Goal: Task Accomplishment & Management: Manage account settings

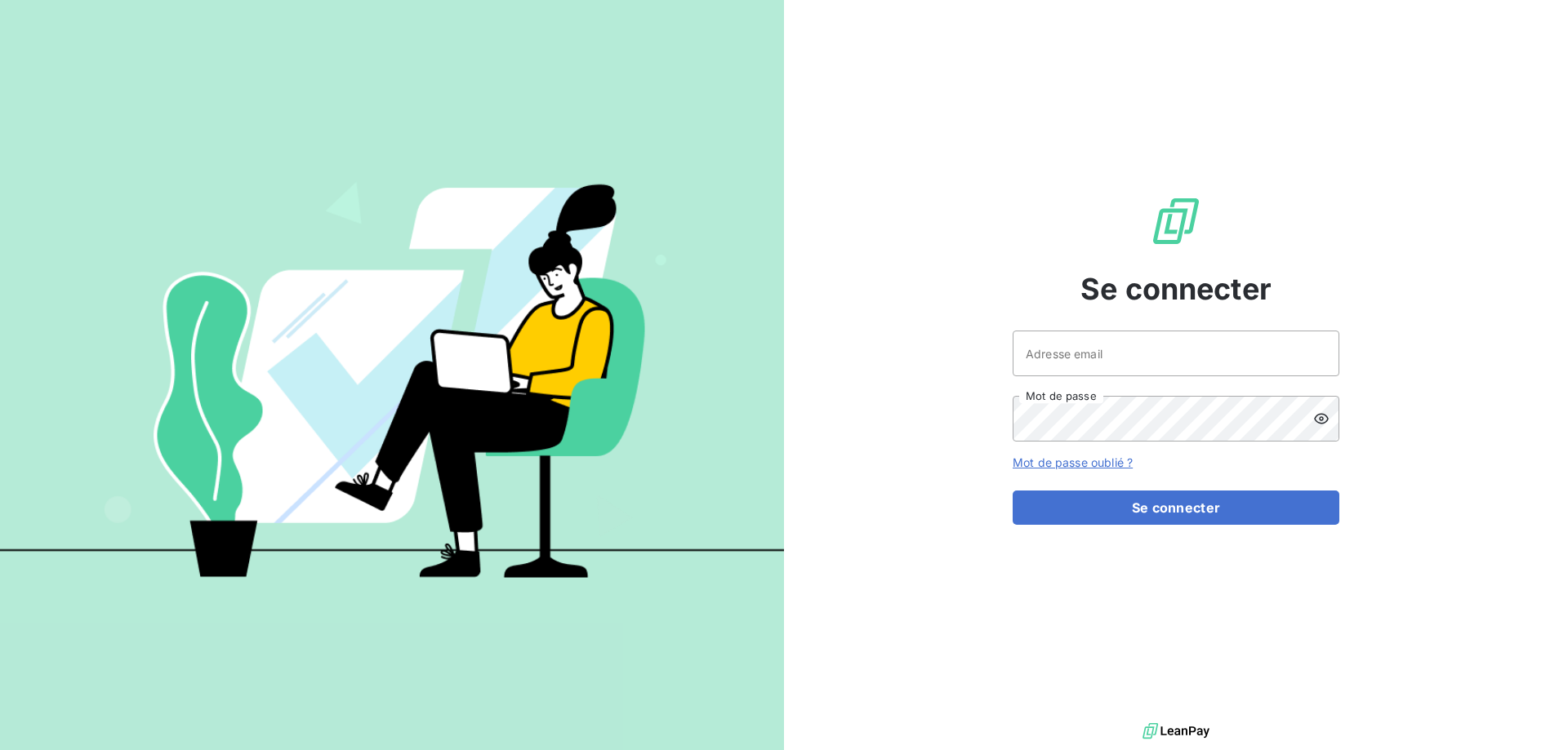
click at [0, 749] on div at bounding box center [0, 750] width 0 height 0
type input "[EMAIL_ADDRESS][DOMAIN_NAME]"
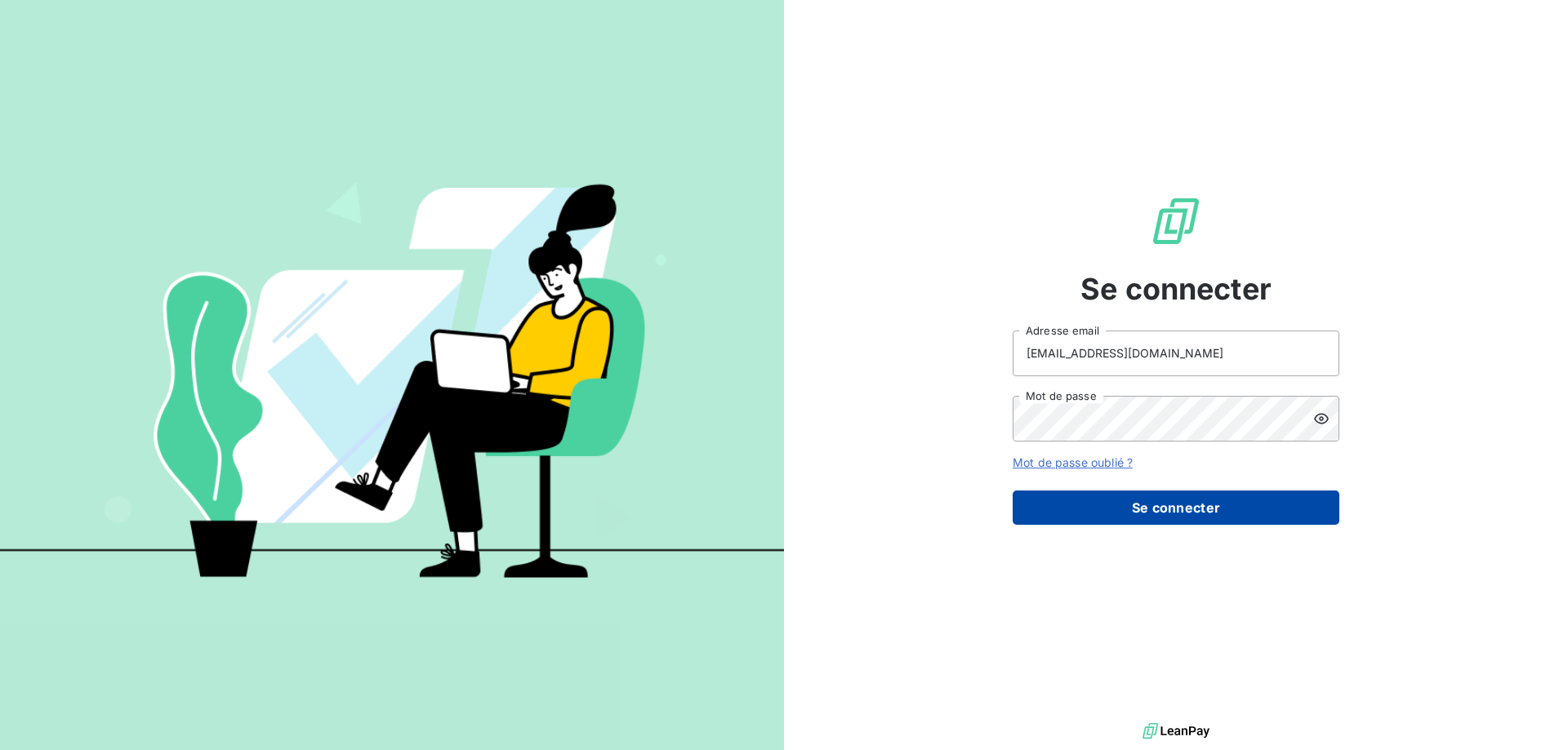
click at [1207, 506] on button "Se connecter" at bounding box center [1176, 508] width 327 height 34
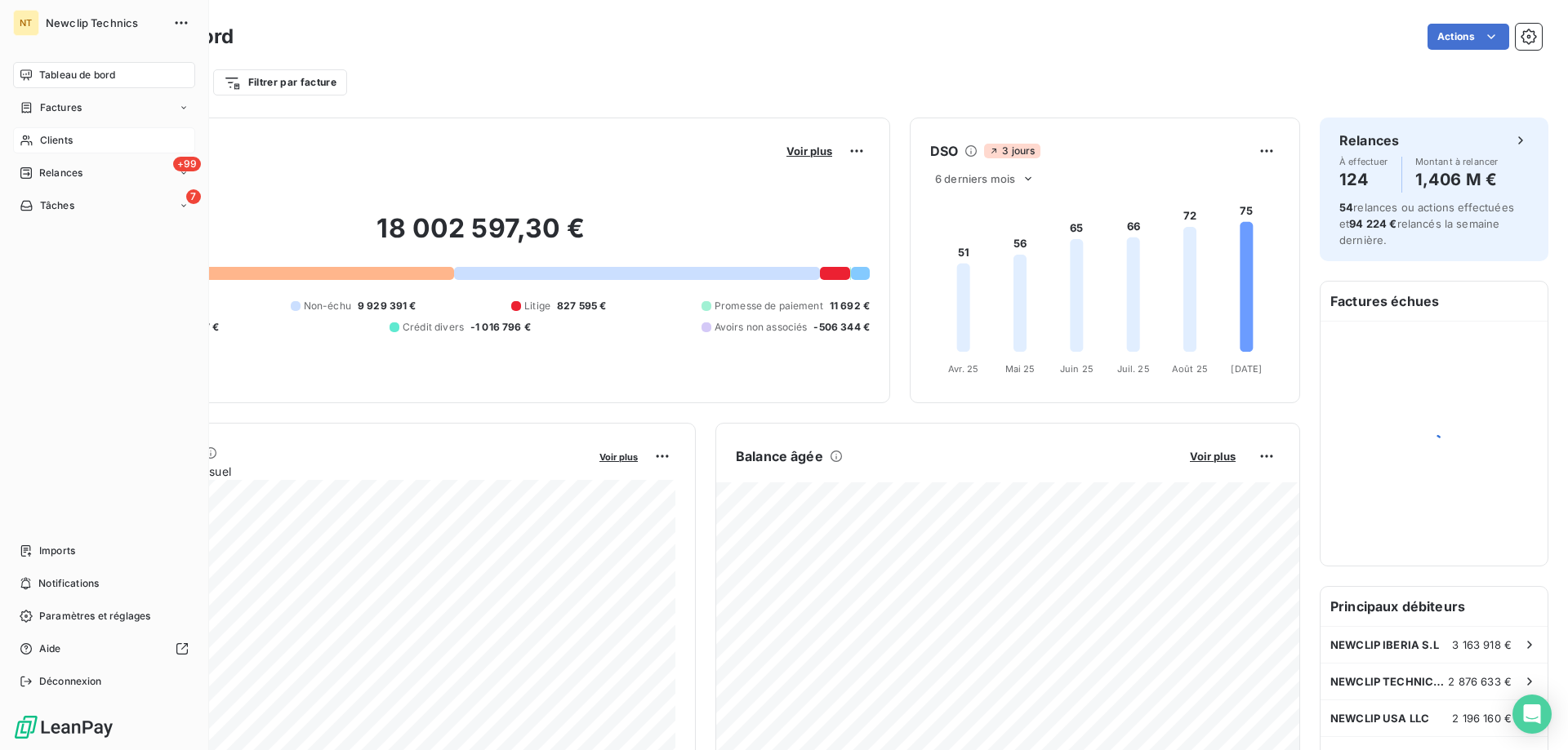
click at [48, 142] on span "Clients" at bounding box center [57, 141] width 33 height 15
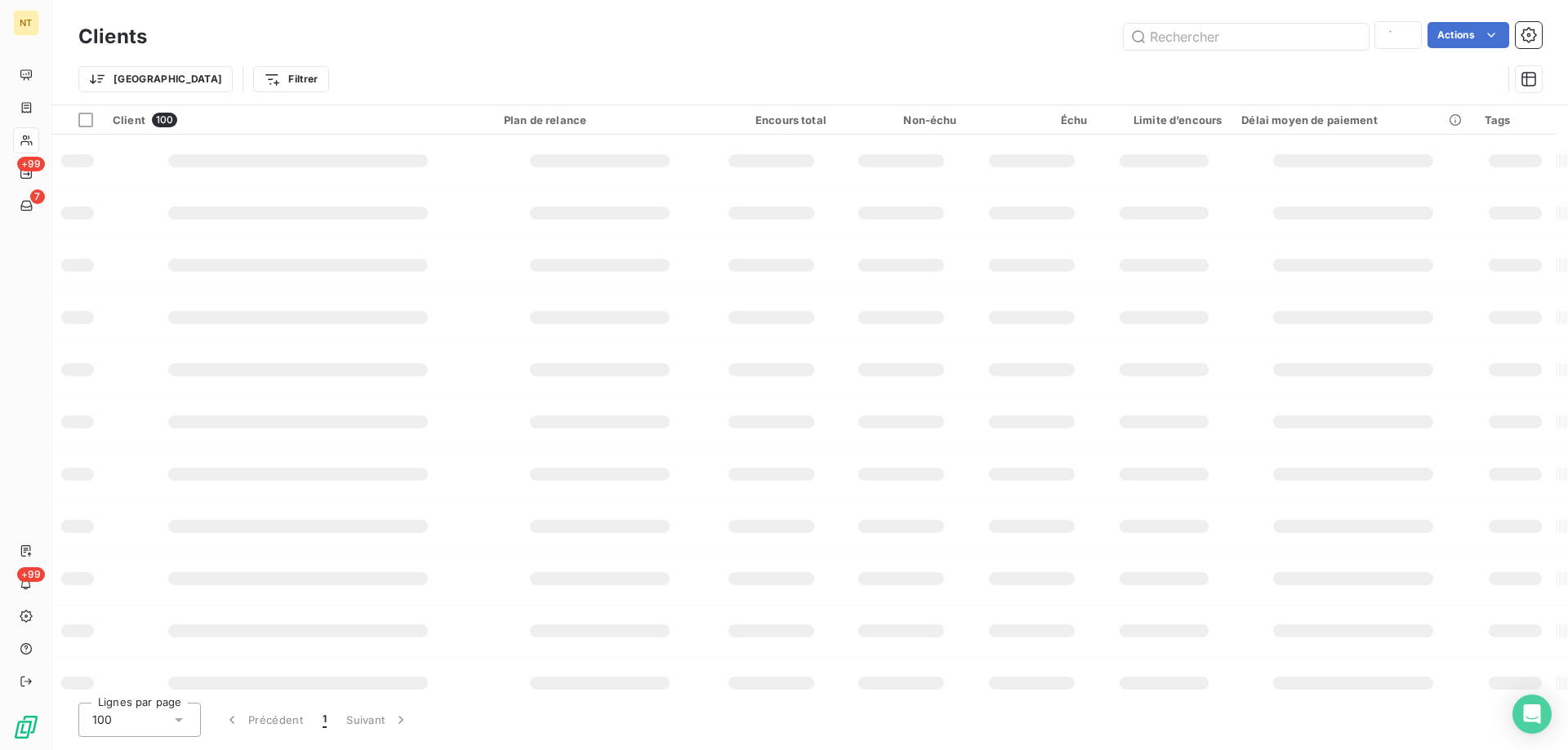
type input "[GEOGRAPHIC_DATA]"
click at [1174, 42] on input "text" at bounding box center [1246, 37] width 245 height 27
type input "armor"
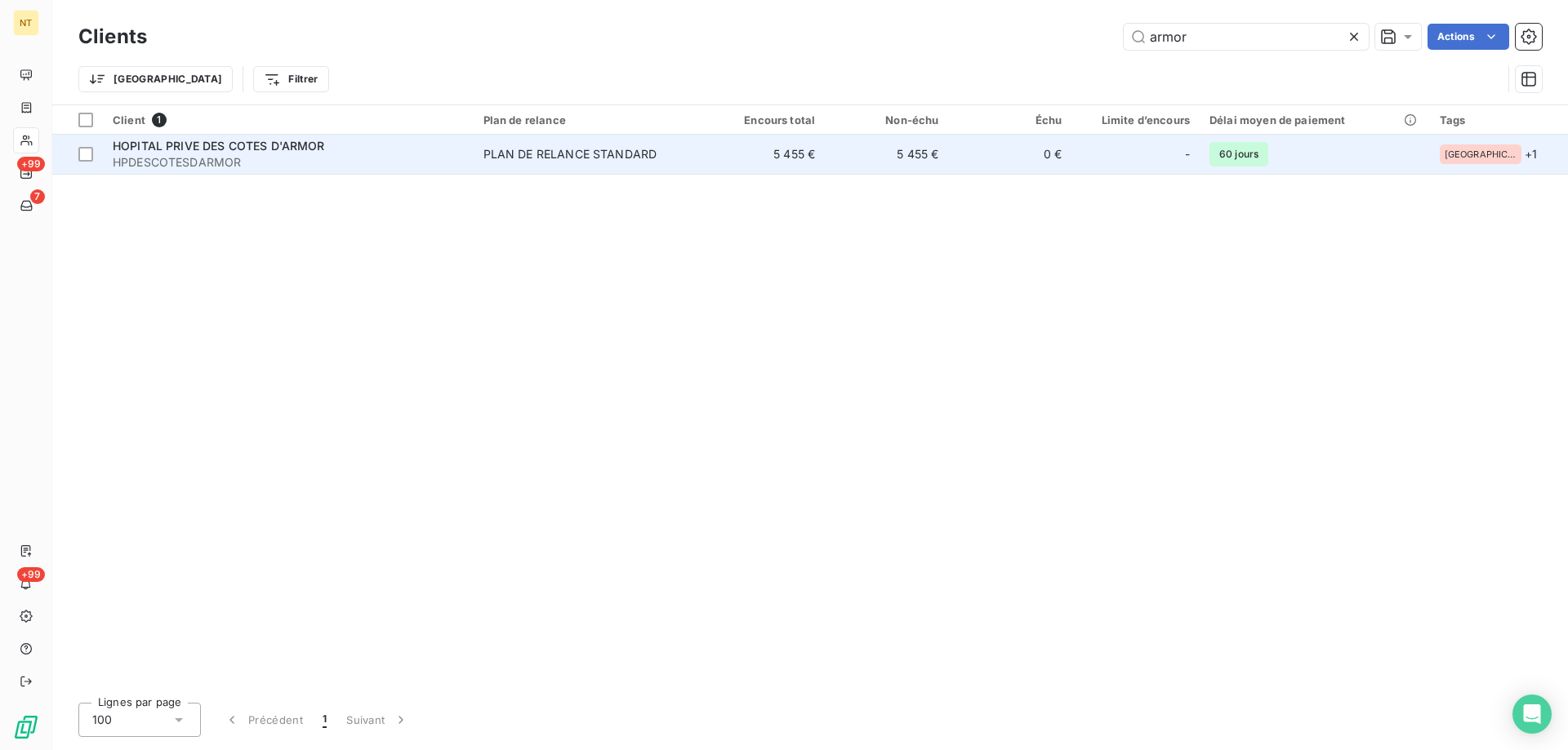
click at [609, 156] on div "PLAN DE RELANCE STANDARD" at bounding box center [570, 155] width 174 height 16
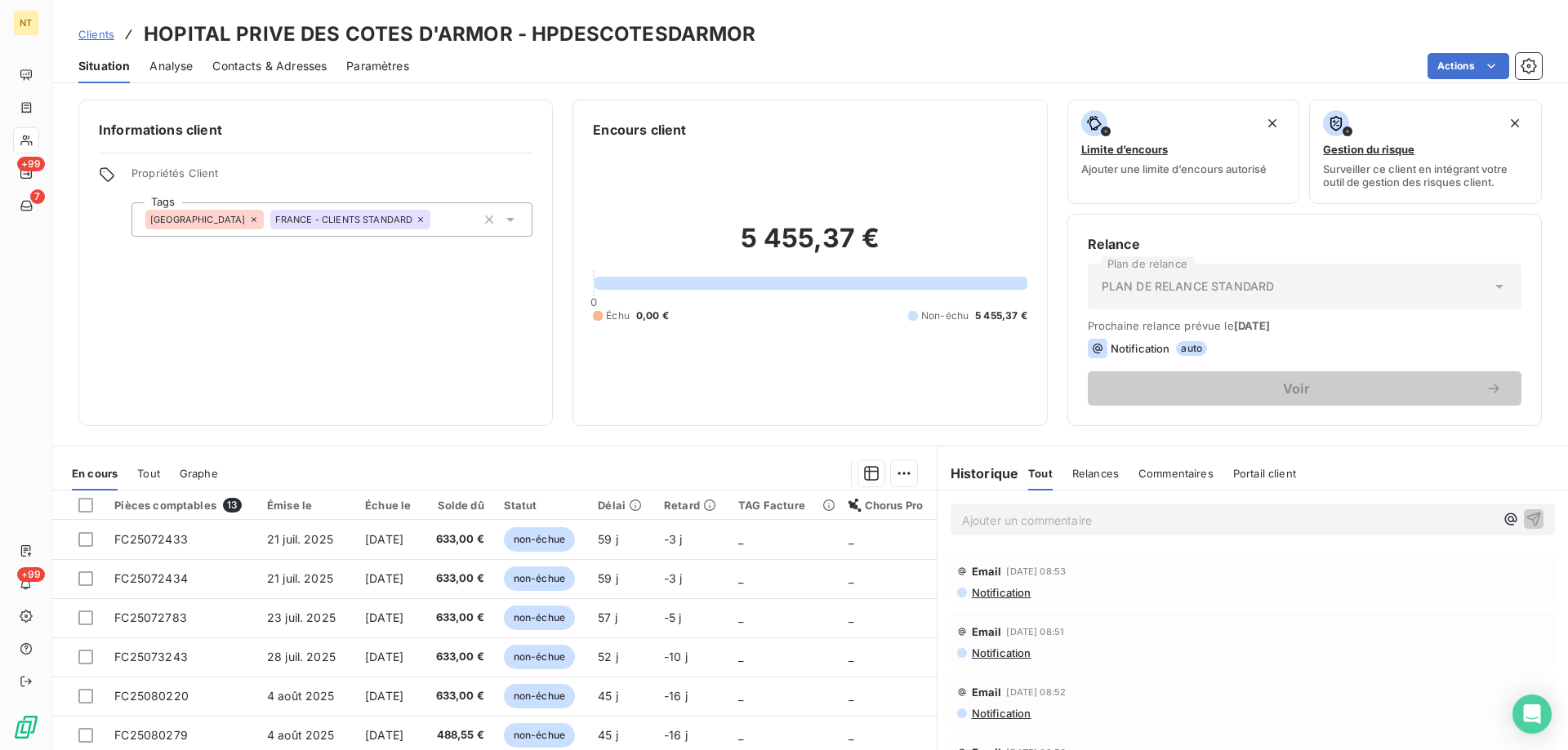
click at [277, 70] on span "Contacts & Adresses" at bounding box center [269, 66] width 114 height 16
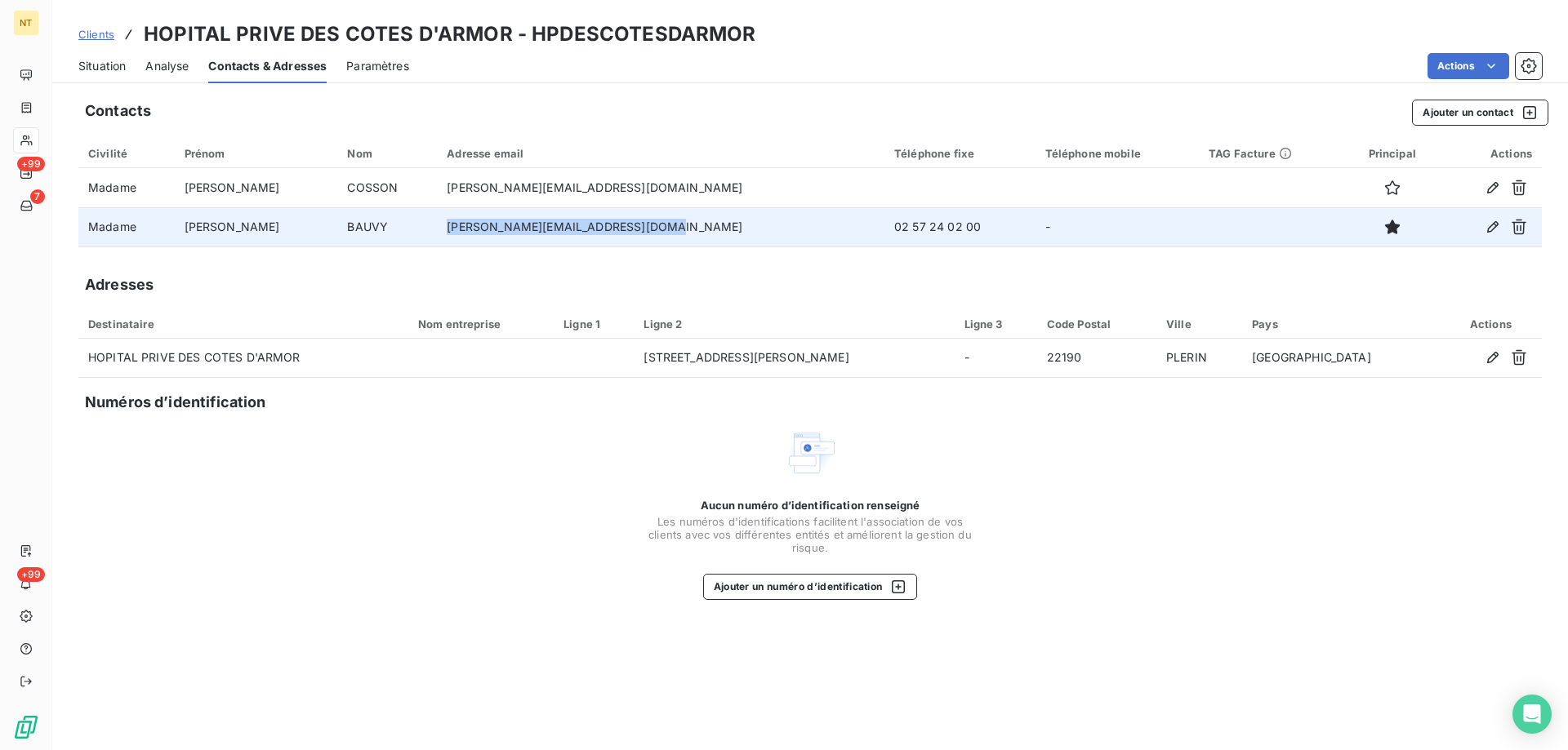
drag, startPoint x: 643, startPoint y: 232, endPoint x: 430, endPoint y: 238, distance: 213.1
click at [437, 238] on td "[PERSON_NAME][EMAIL_ADDRESS][DOMAIN_NAME]" at bounding box center [660, 227] width 447 height 39
copy td "[PERSON_NAME][EMAIL_ADDRESS][DOMAIN_NAME]"
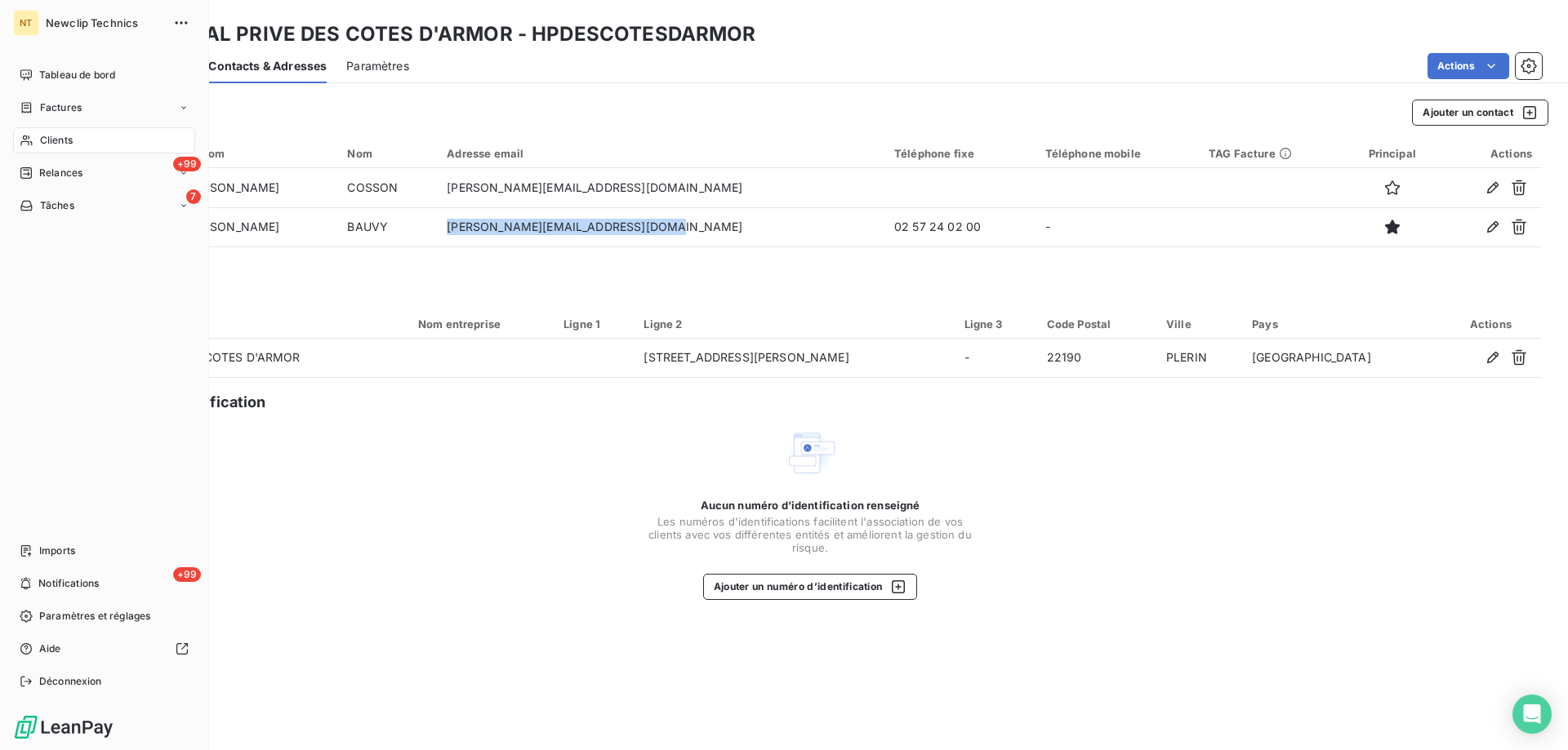
drag, startPoint x: 185, startPoint y: 109, endPoint x: 135, endPoint y: 123, distance: 51.9
click at [184, 109] on icon at bounding box center [183, 107] width 10 height 10
click at [99, 145] on div "Factures" at bounding box center [114, 140] width 163 height 27
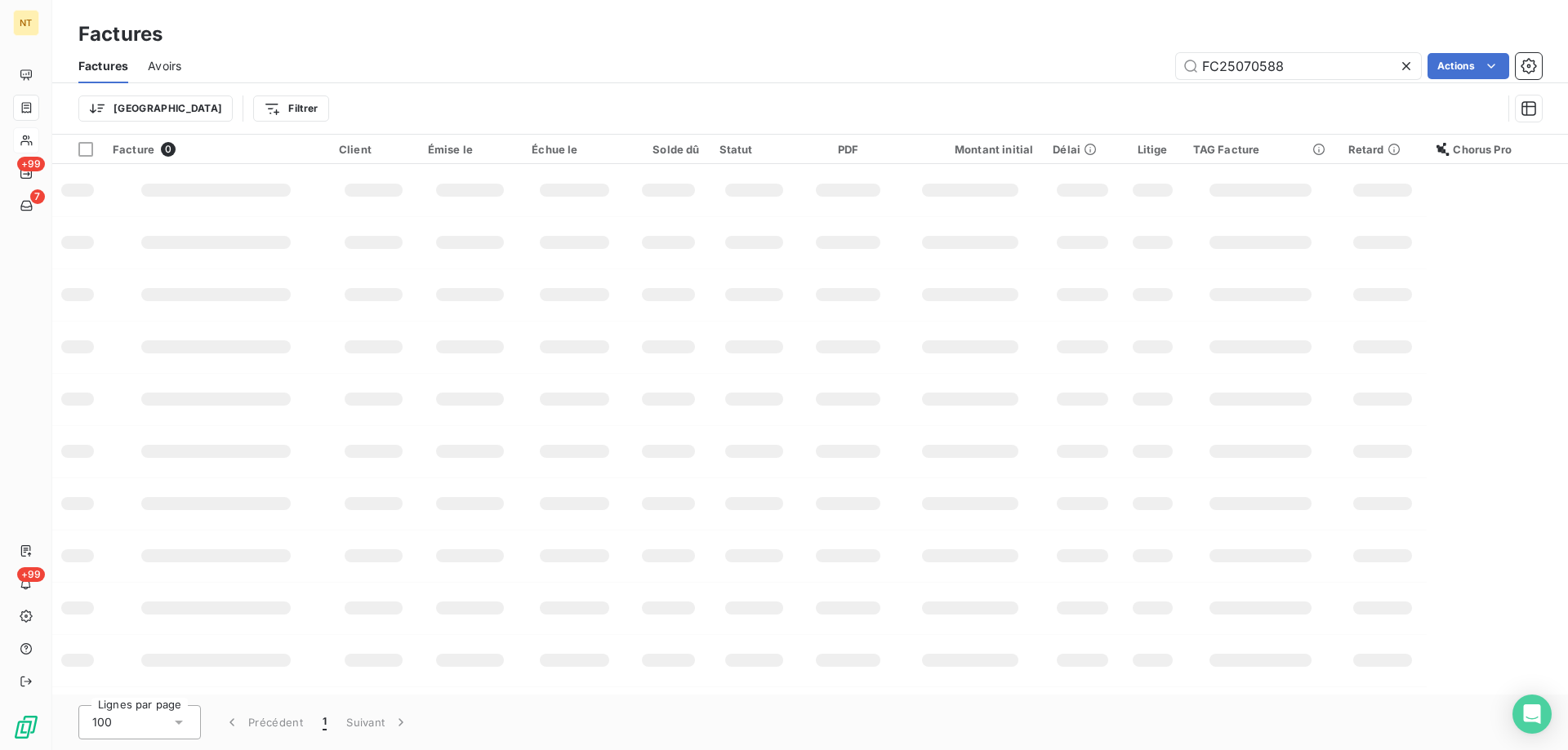
click at [1412, 72] on icon at bounding box center [1406, 66] width 16 height 16
click at [1352, 69] on input "text" at bounding box center [1298, 66] width 245 height 27
paste input "FC25092021"
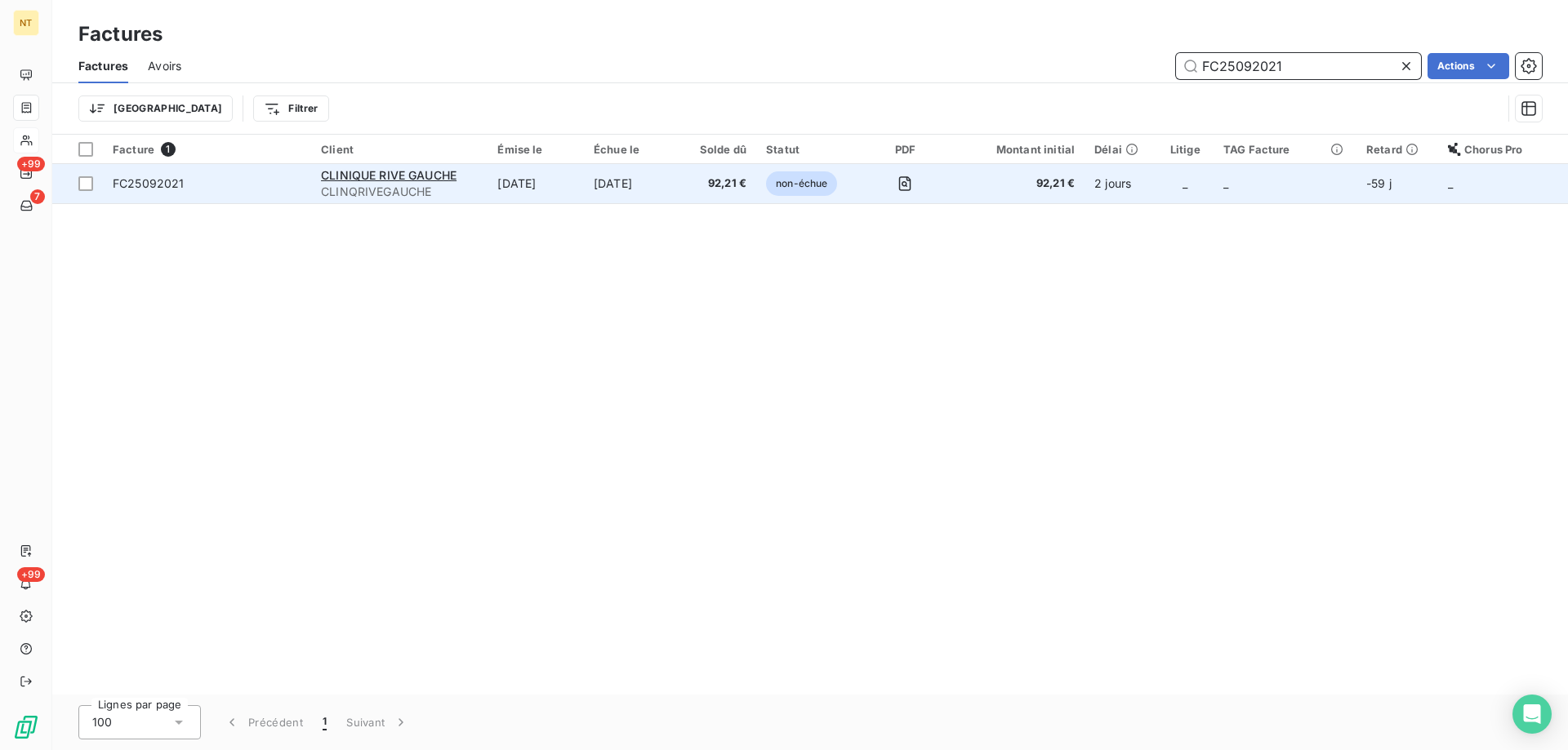
type input "FC25092021"
click at [674, 182] on td "[DATE]" at bounding box center [632, 183] width 97 height 39
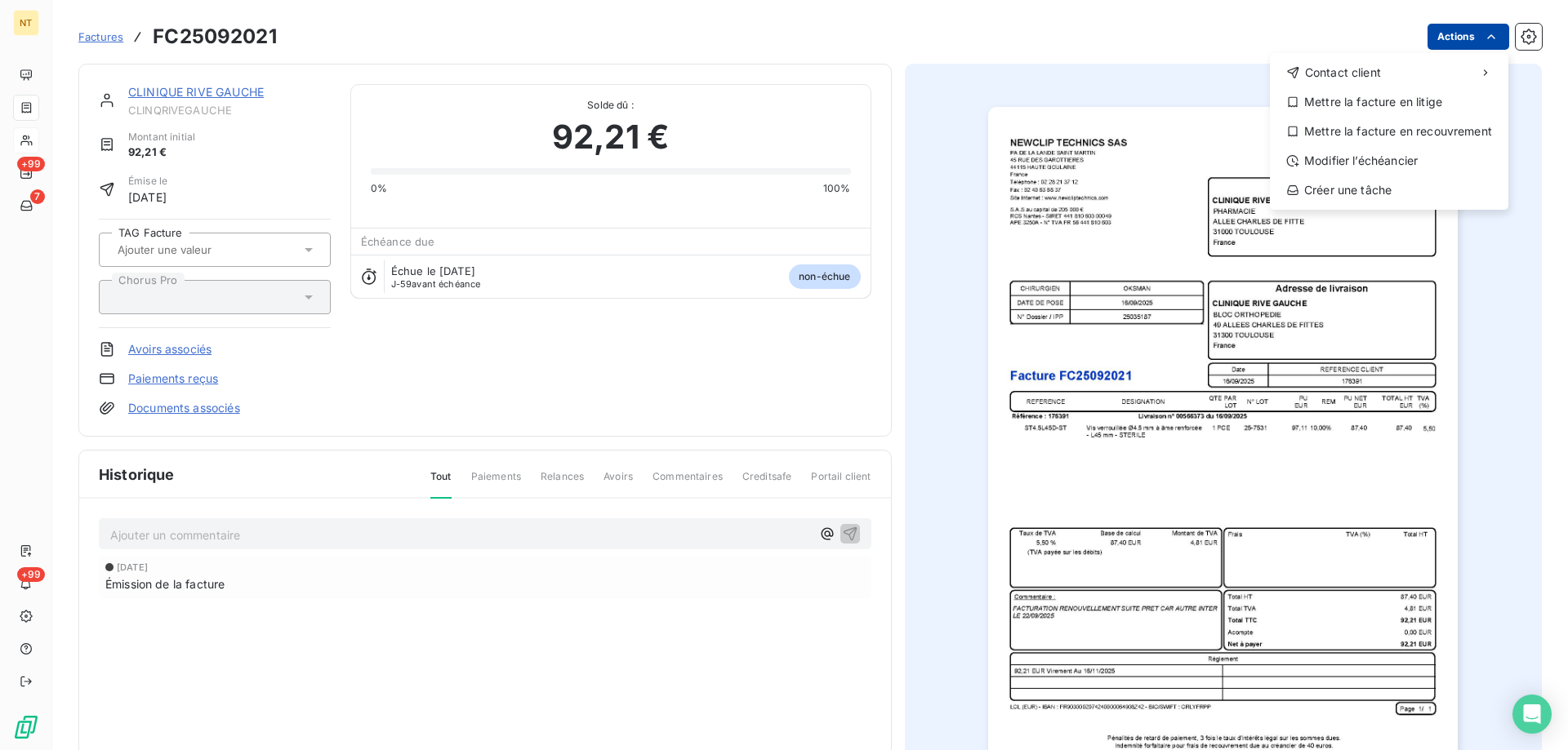
click at [1456, 34] on html "NT +99 7 +99 Factures FC25092021 Actions Contact client Mettre la facture en li…" at bounding box center [784, 375] width 1568 height 750
click at [1362, 102] on div "Mettre la facture en litige" at bounding box center [1389, 102] width 225 height 27
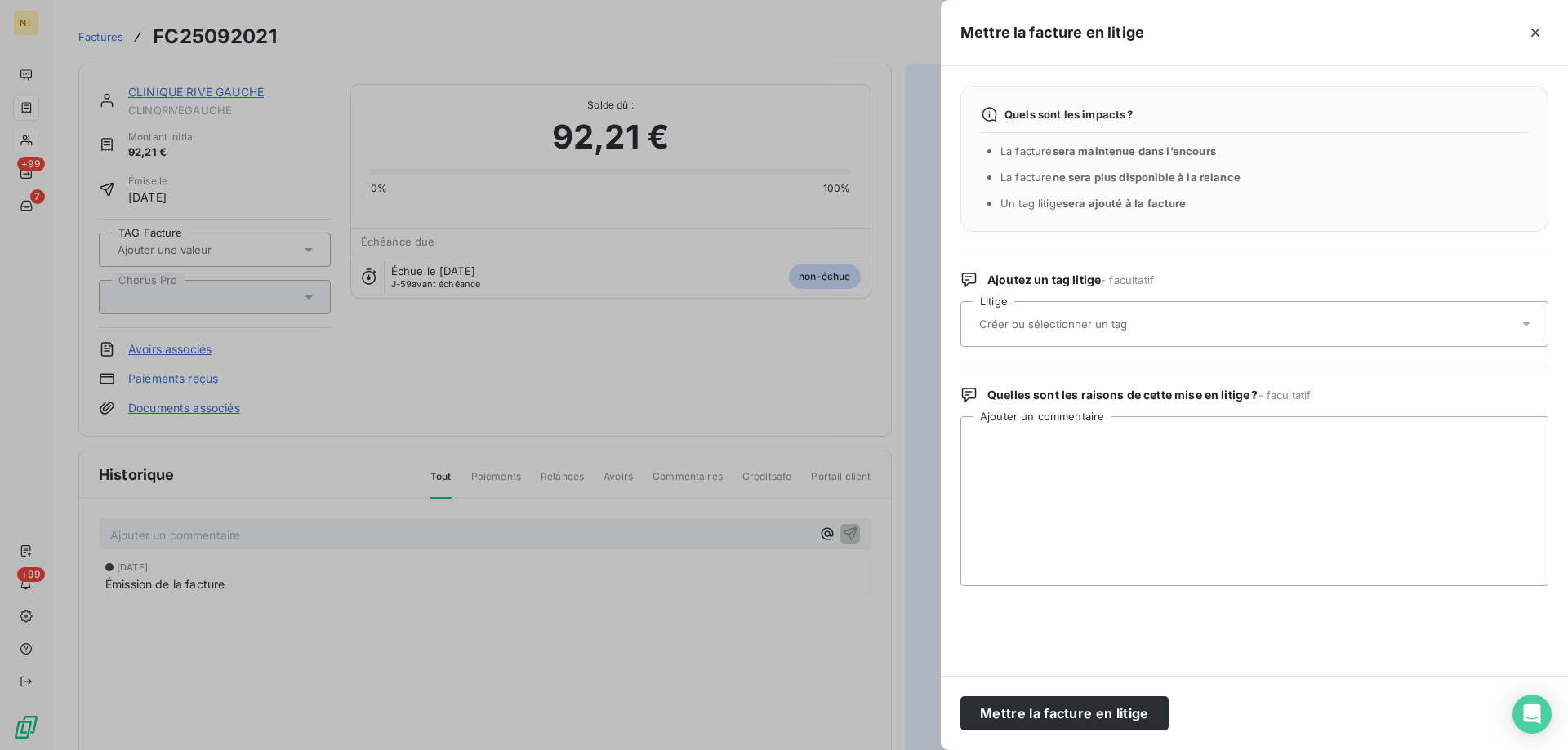
click at [1112, 316] on div at bounding box center [1246, 324] width 544 height 34
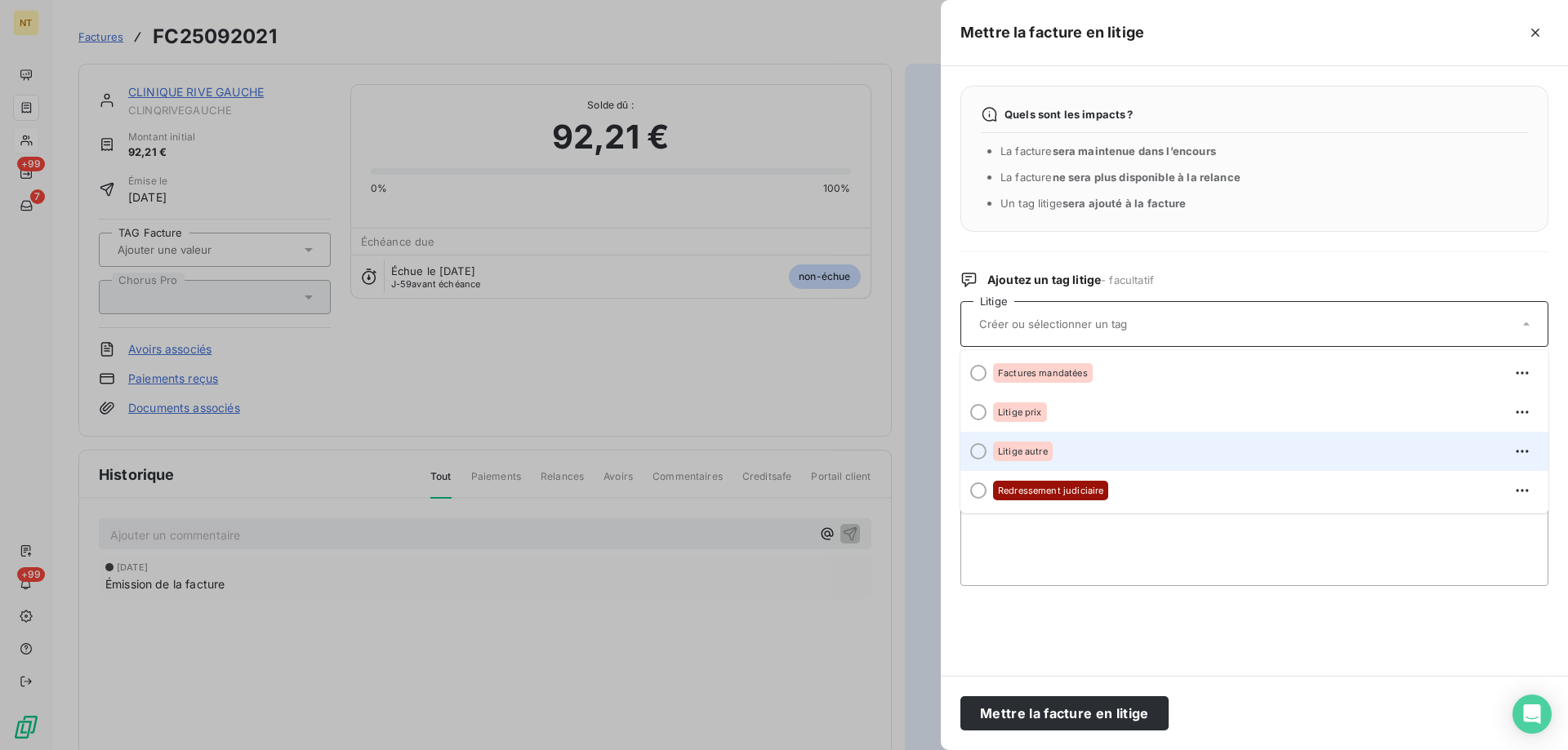
click at [1036, 453] on span "Litige autre" at bounding box center [1023, 451] width 49 height 10
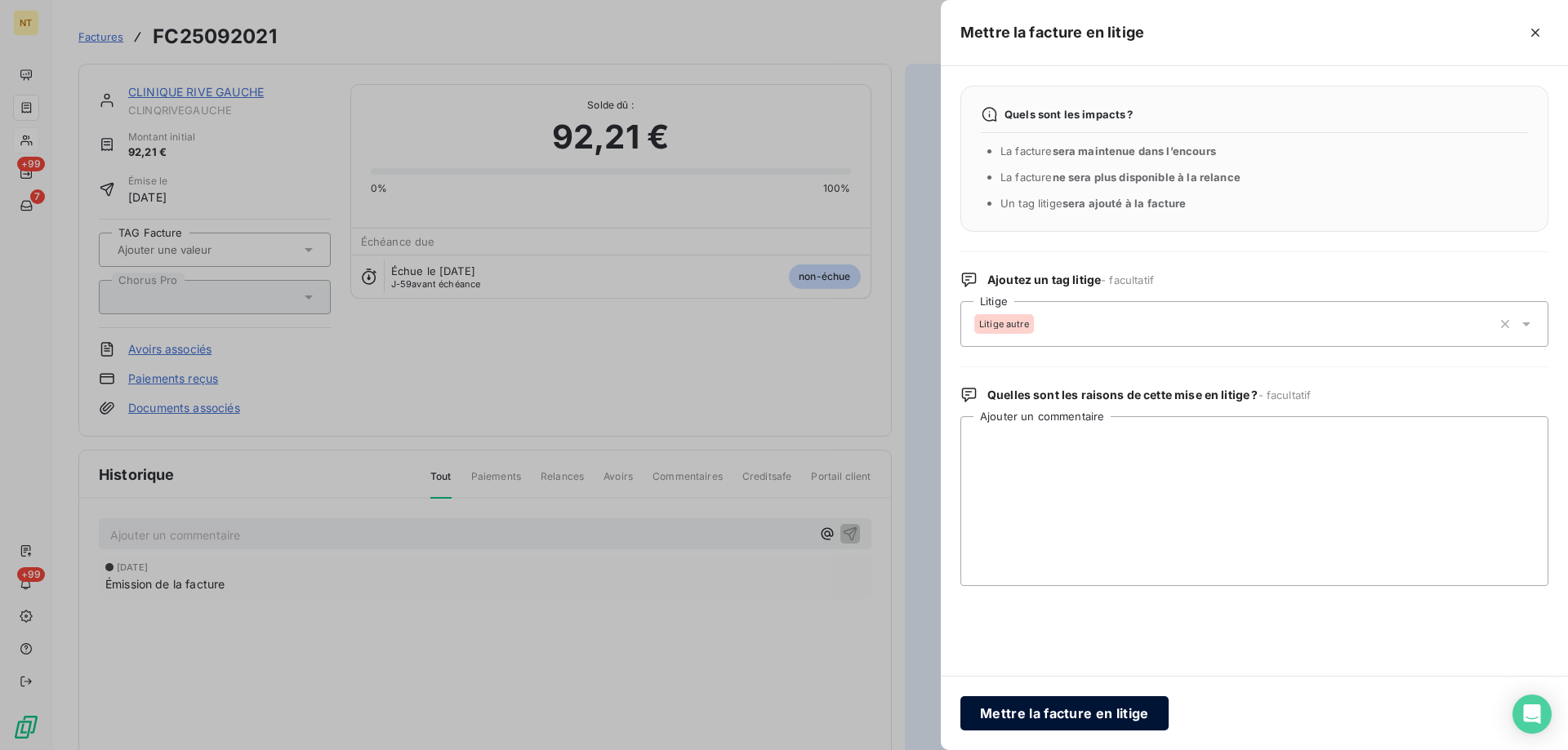
click at [1080, 712] on button "Mettre la facture en litige" at bounding box center [1065, 712] width 209 height 34
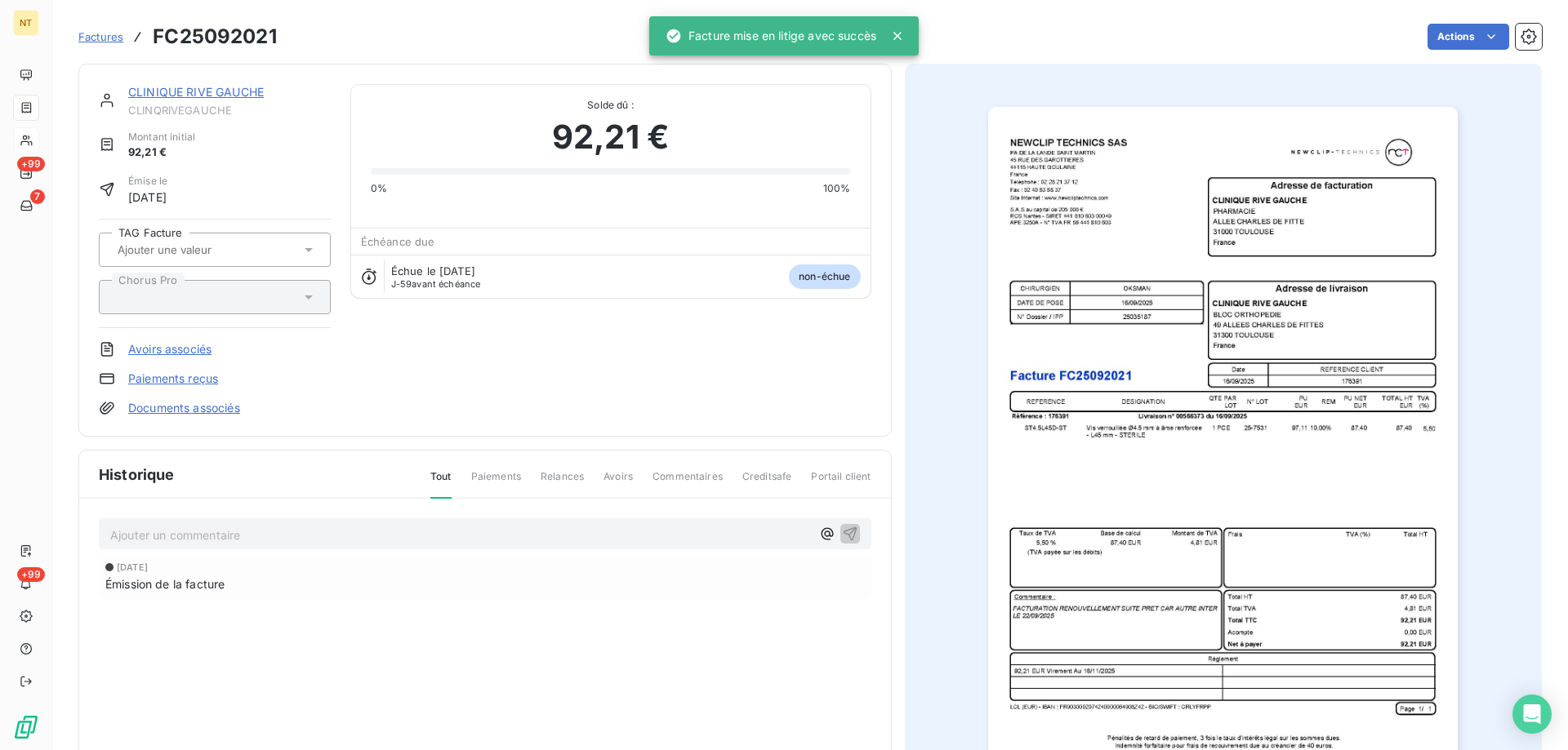
click at [385, 526] on p "Ajouter un commentaire ﻿" at bounding box center [461, 535] width 701 height 20
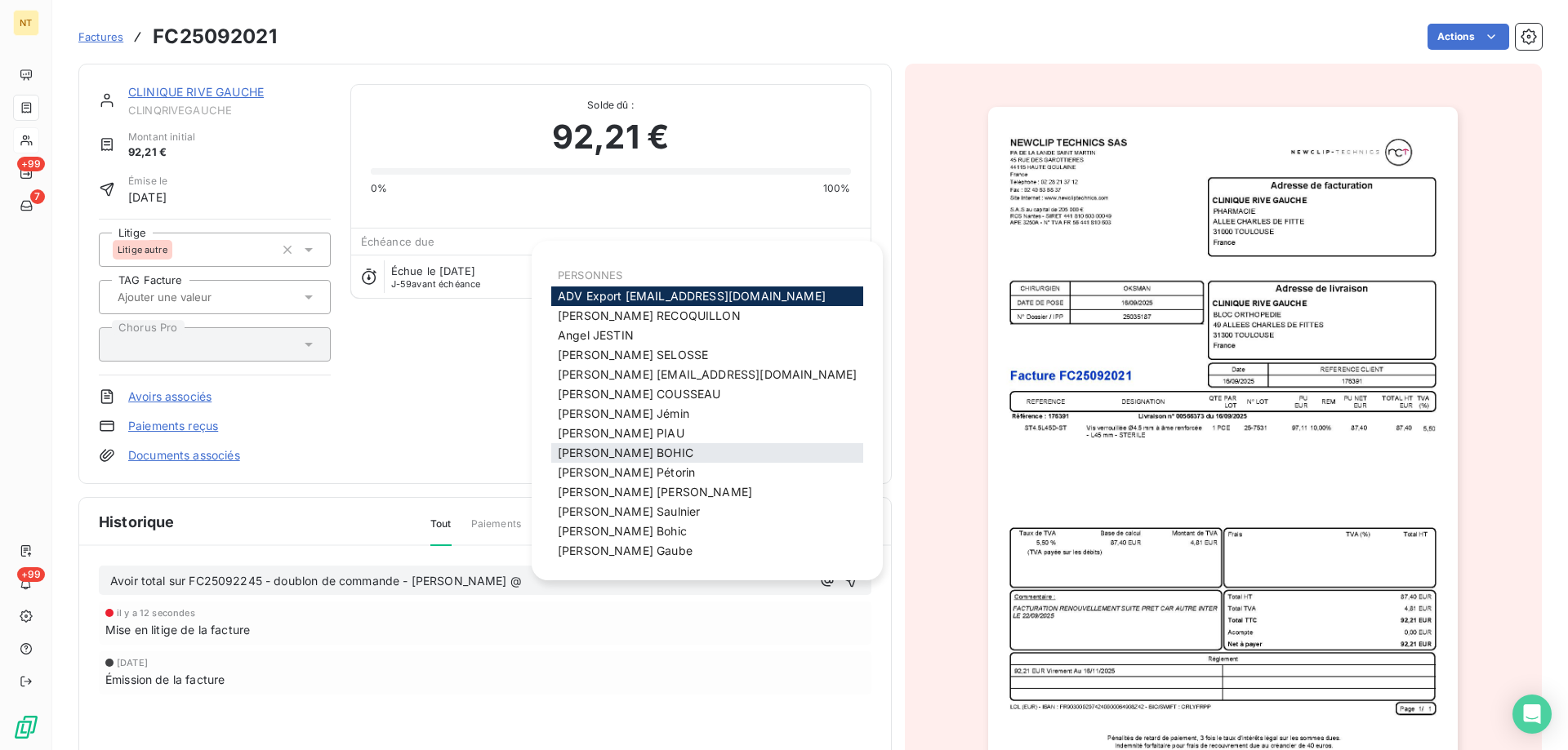
click at [590, 453] on span "[PERSON_NAME]" at bounding box center [626, 452] width 135 height 14
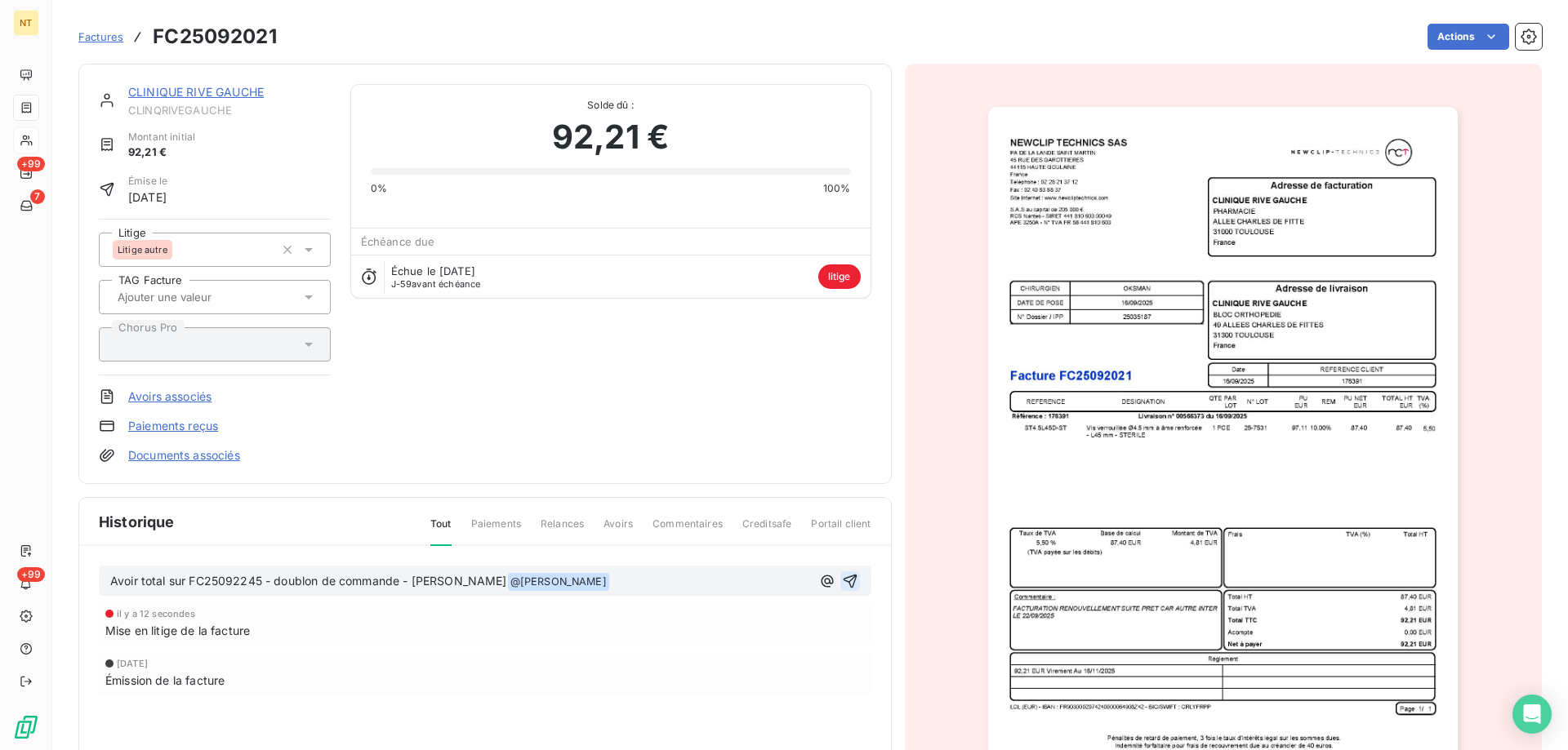
click at [853, 582] on icon "button" at bounding box center [850, 582] width 16 height 16
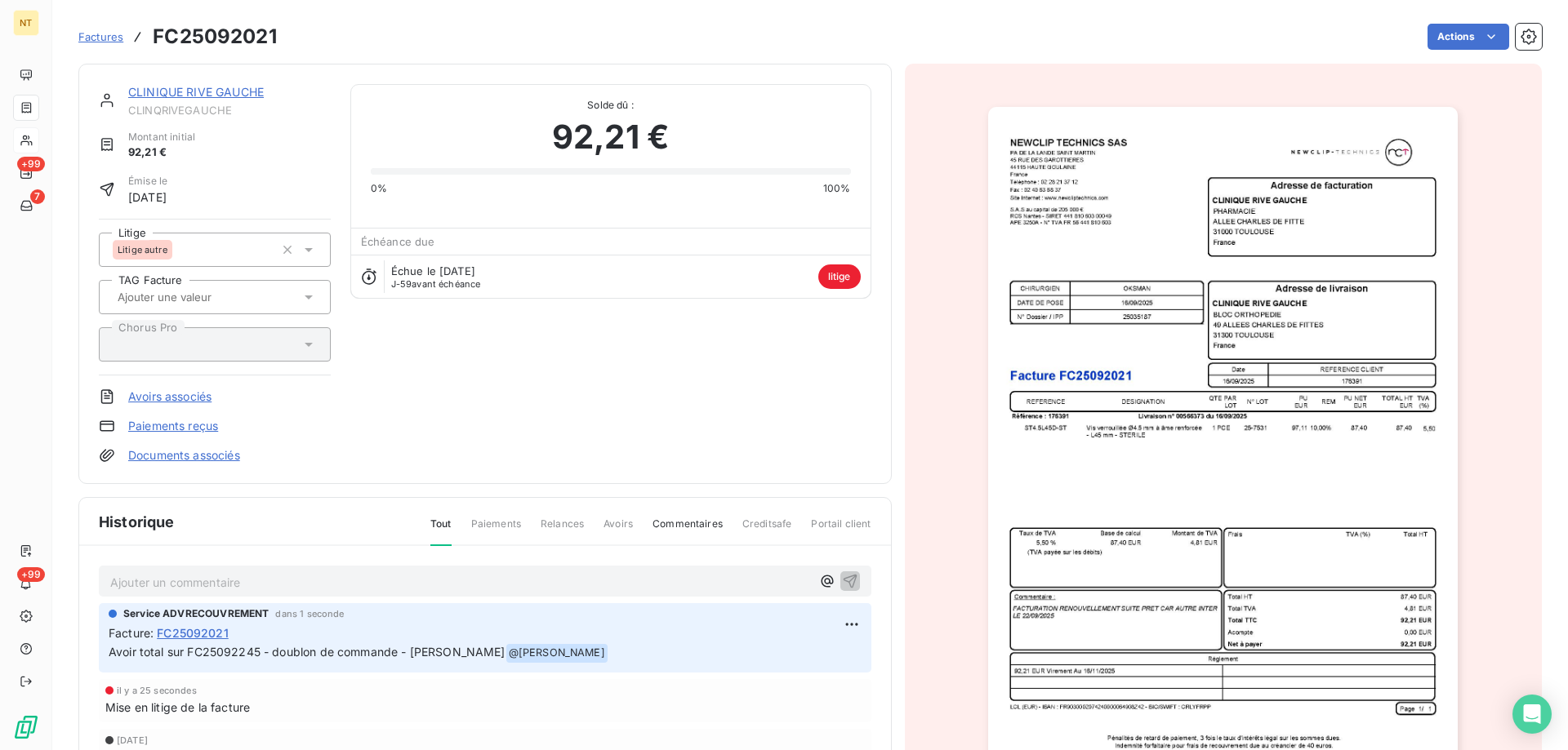
drag, startPoint x: 101, startPoint y: 38, endPoint x: 327, endPoint y: 93, distance: 232.6
click at [109, 40] on span "Factures" at bounding box center [101, 37] width 45 height 13
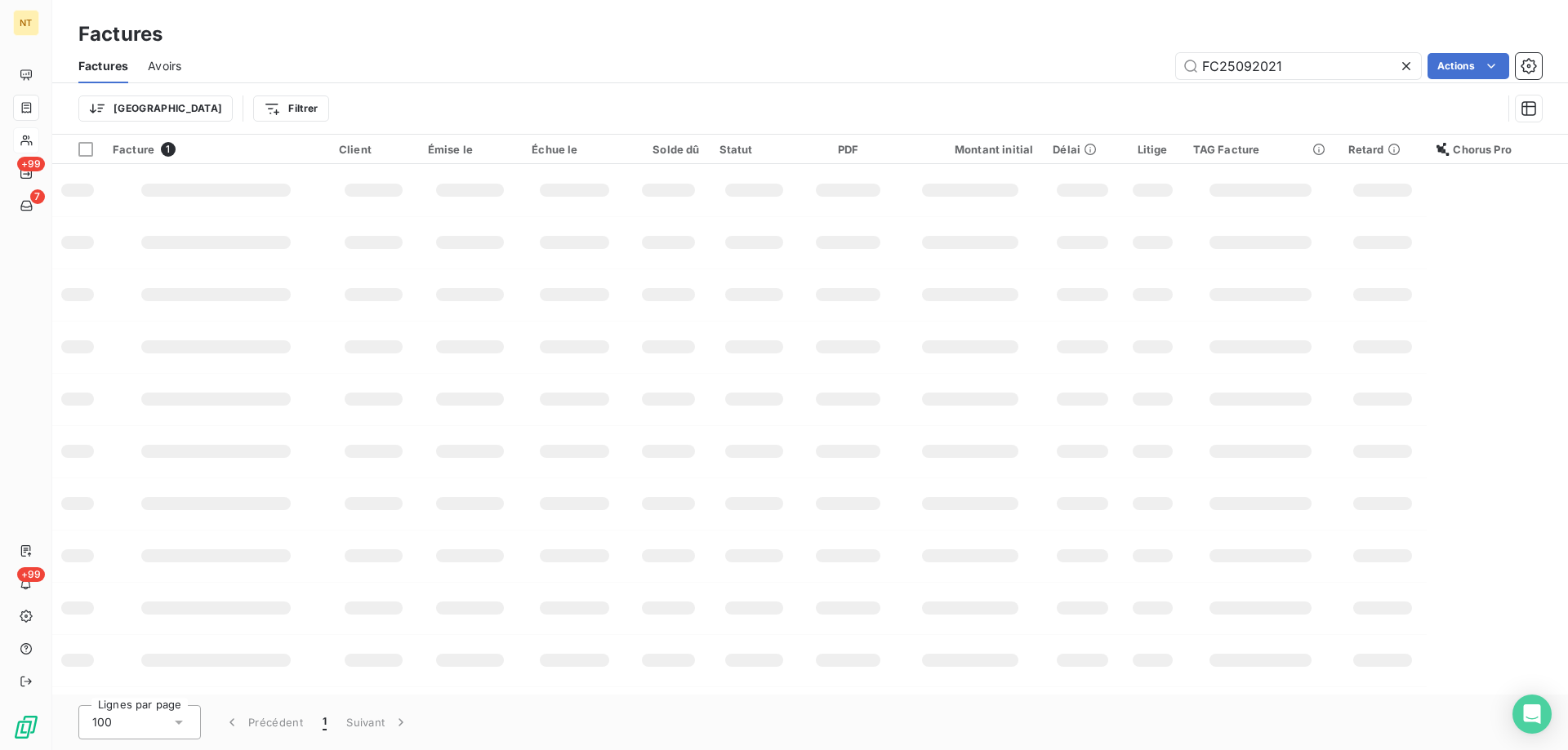
click at [1404, 64] on icon at bounding box center [1406, 66] width 16 height 16
click at [1367, 64] on input "text" at bounding box center [1298, 66] width 245 height 27
paste input "FC25091891"
type input "FC25091891"
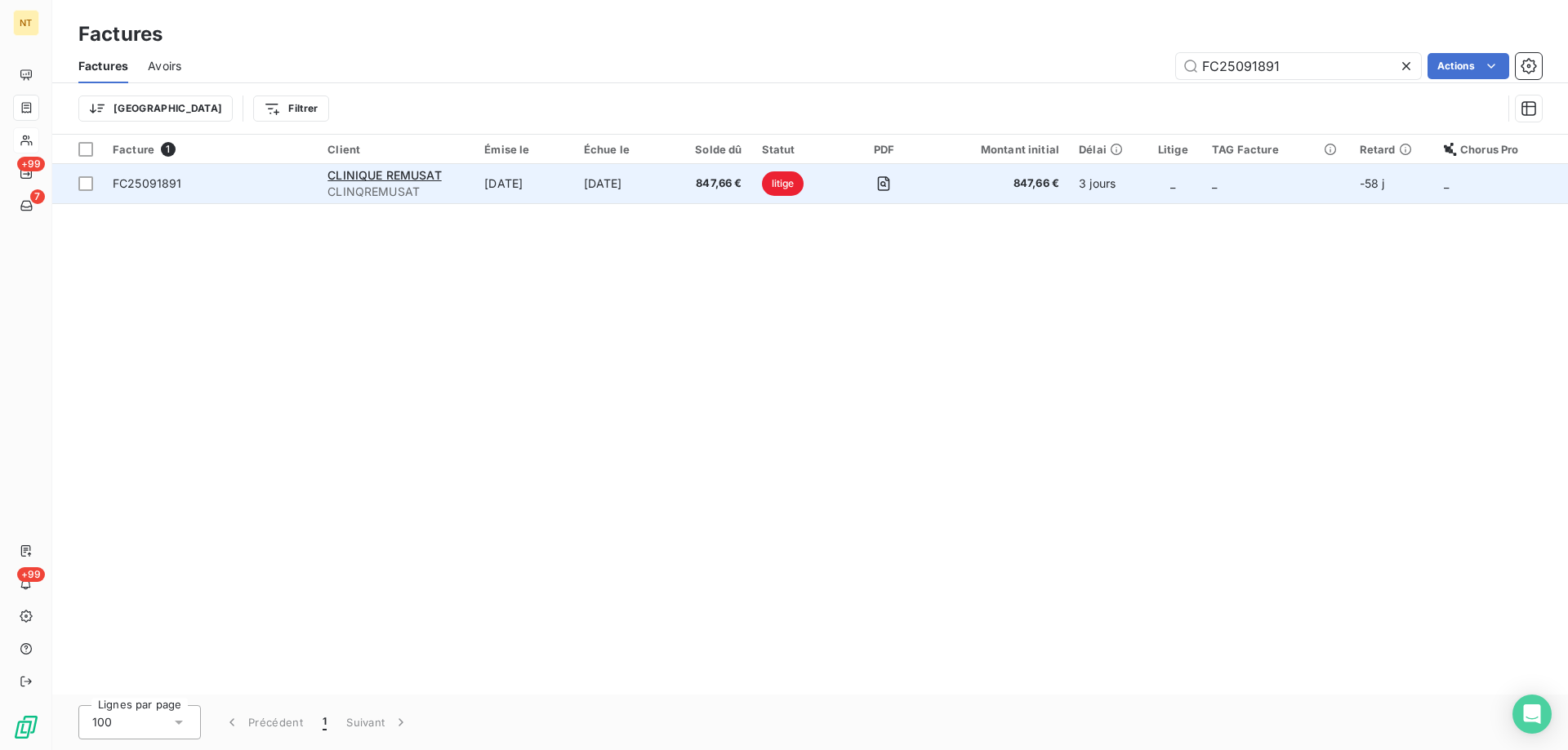
click at [574, 177] on td "[DATE]" at bounding box center [524, 183] width 99 height 39
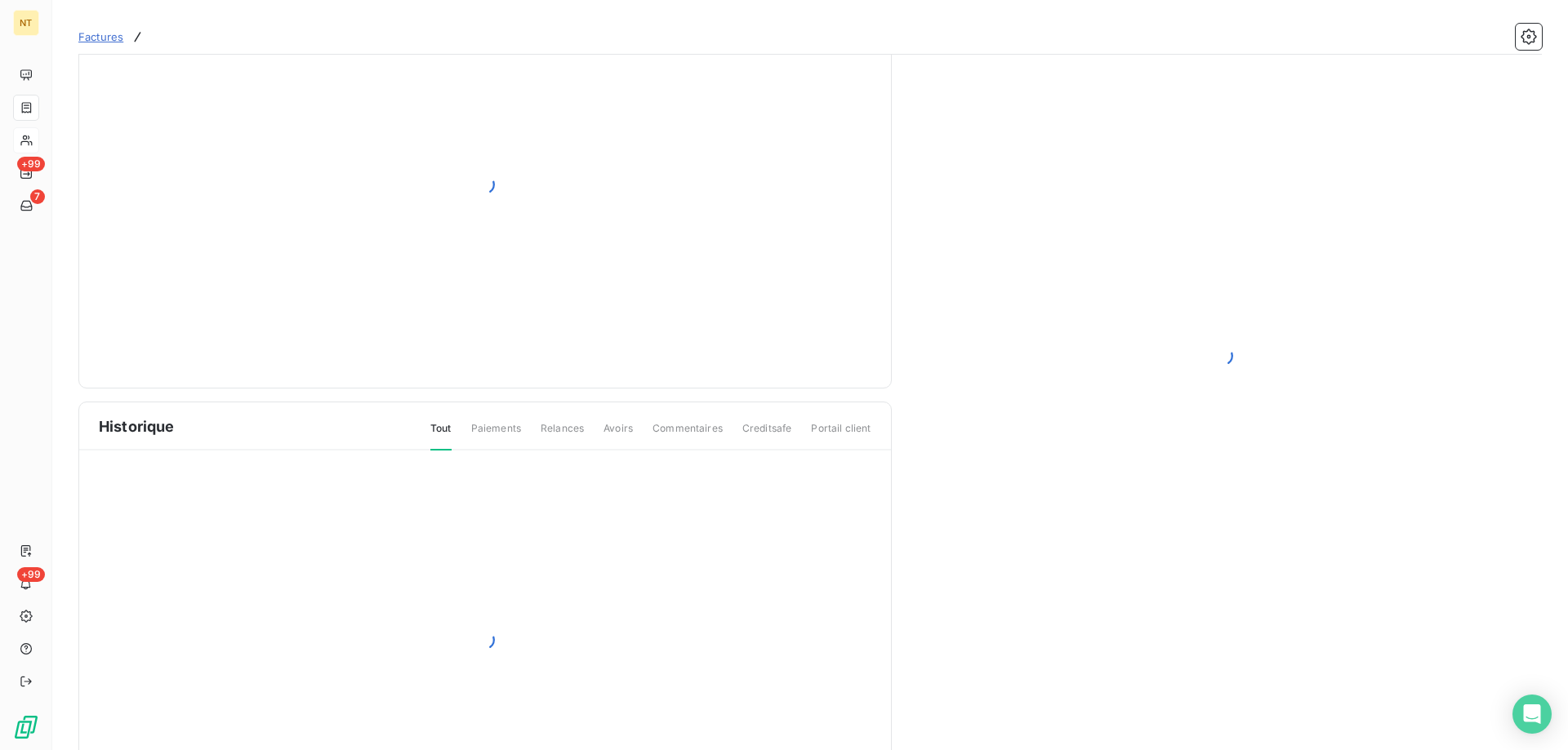
scroll to position [59, 0]
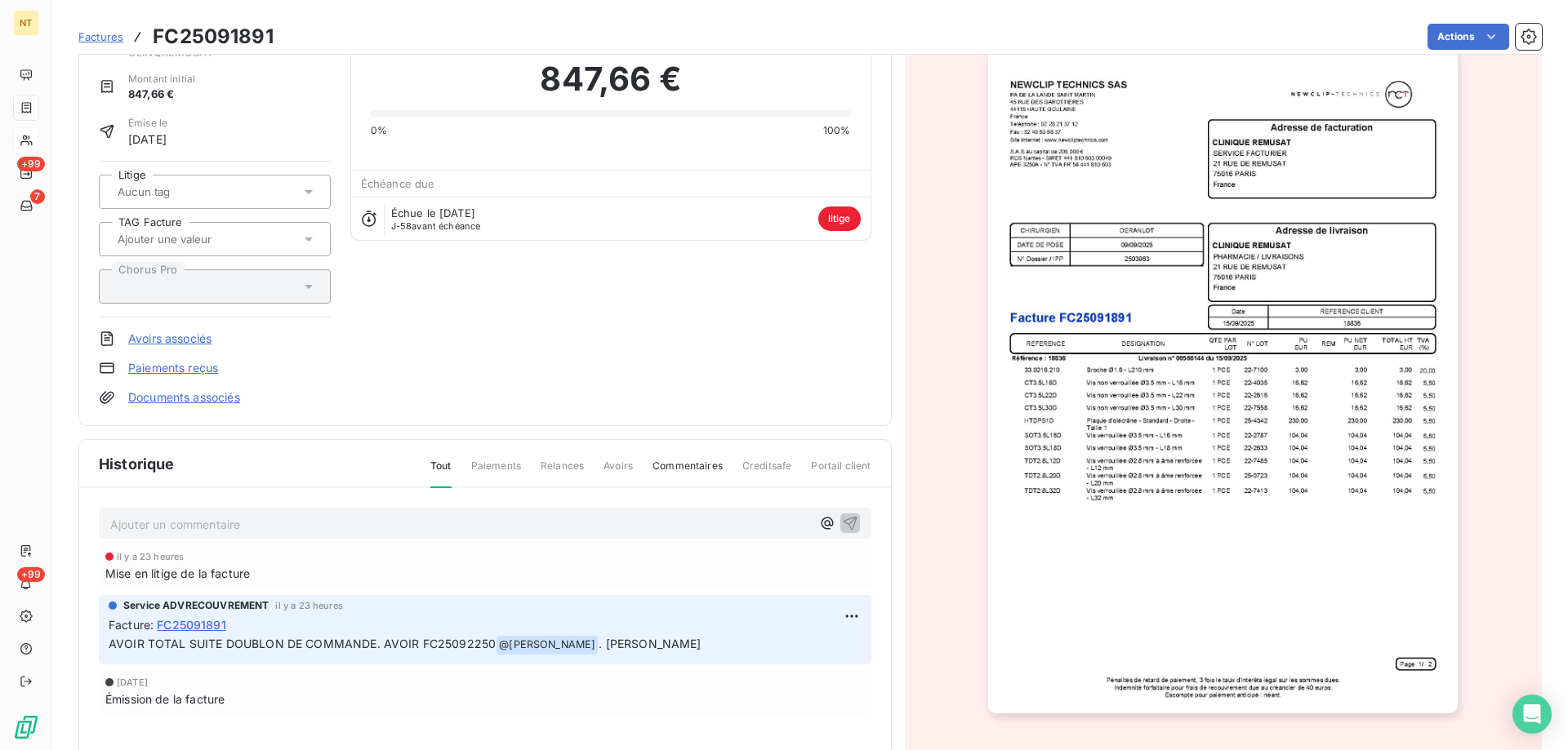
drag, startPoint x: 114, startPoint y: 41, endPoint x: 179, endPoint y: 53, distance: 66.1
click at [118, 41] on span "Factures" at bounding box center [101, 37] width 45 height 13
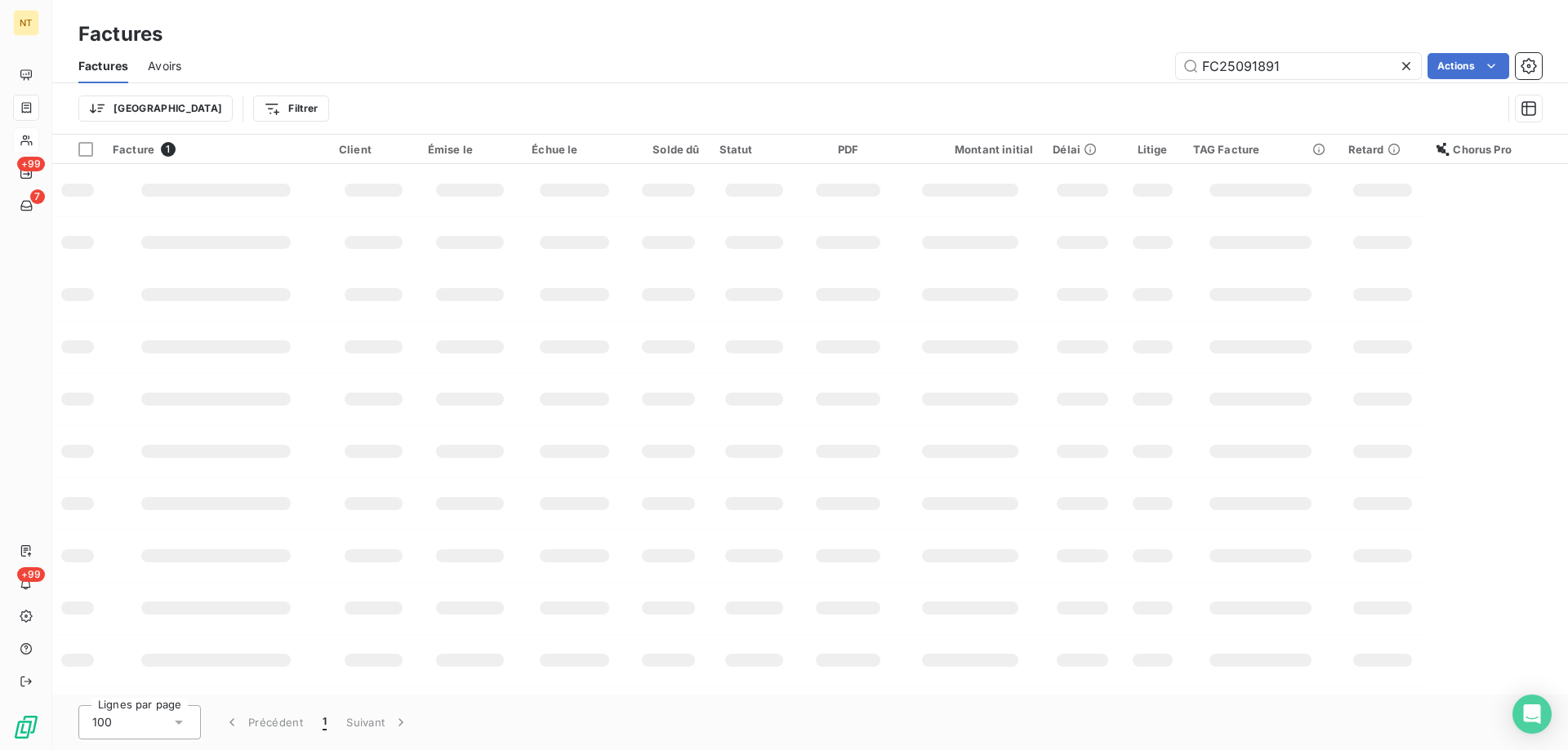
click at [1405, 65] on icon at bounding box center [1406, 66] width 16 height 16
click at [1383, 72] on input "text" at bounding box center [1298, 66] width 245 height 27
paste input "FC25091927"
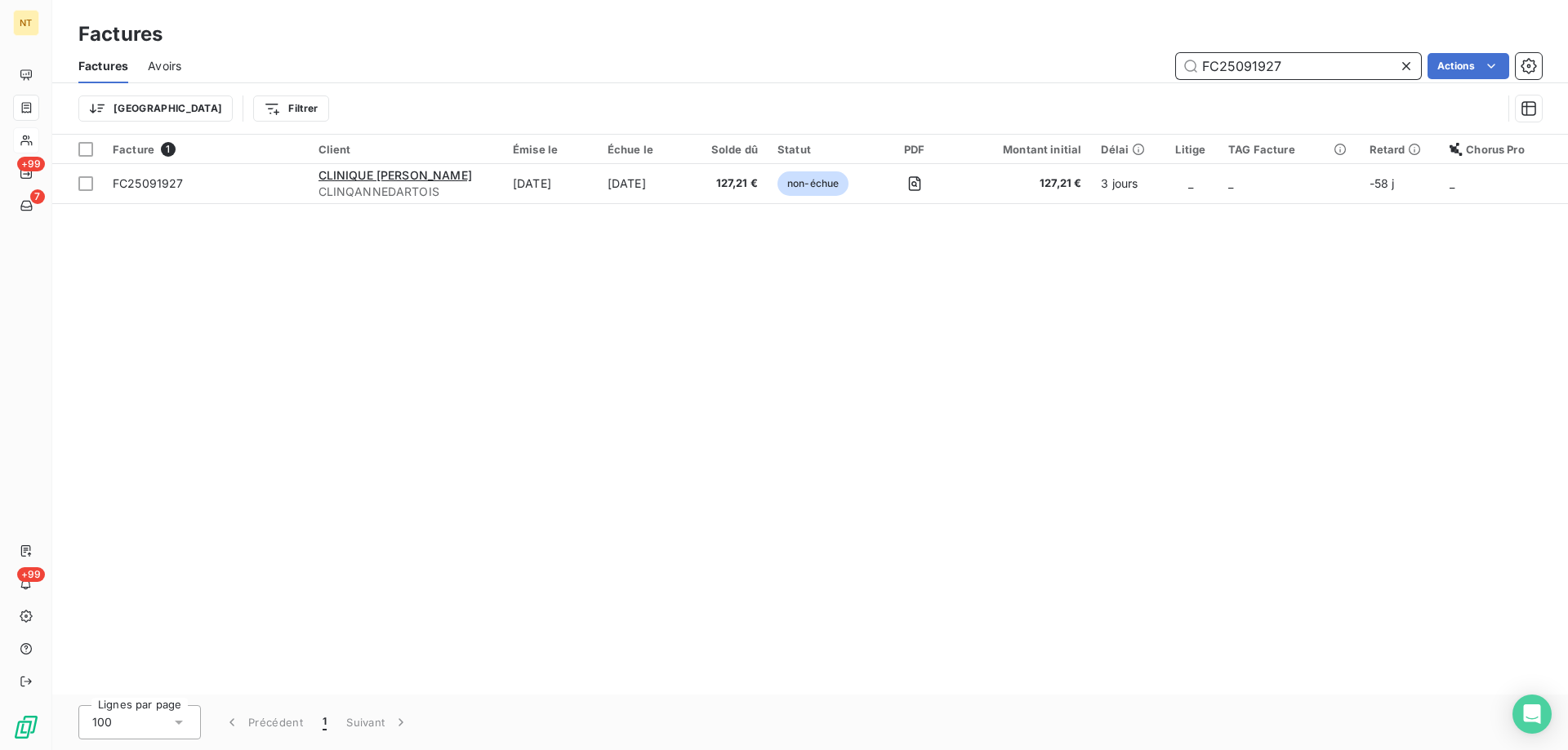
type input "FC25091927"
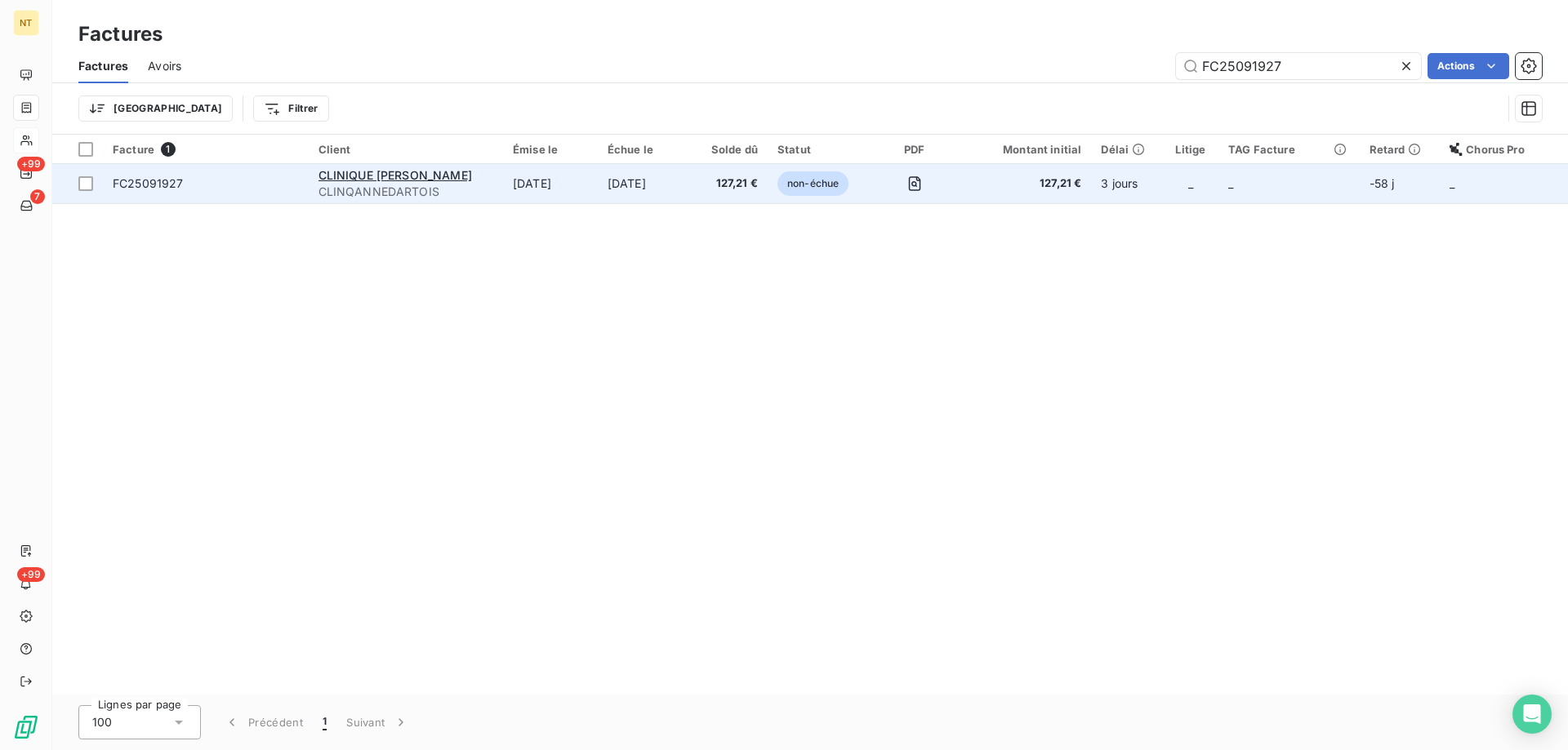
click at [721, 182] on span "127,21 €" at bounding box center [731, 184] width 55 height 16
